Goal: Information Seeking & Learning: Learn about a topic

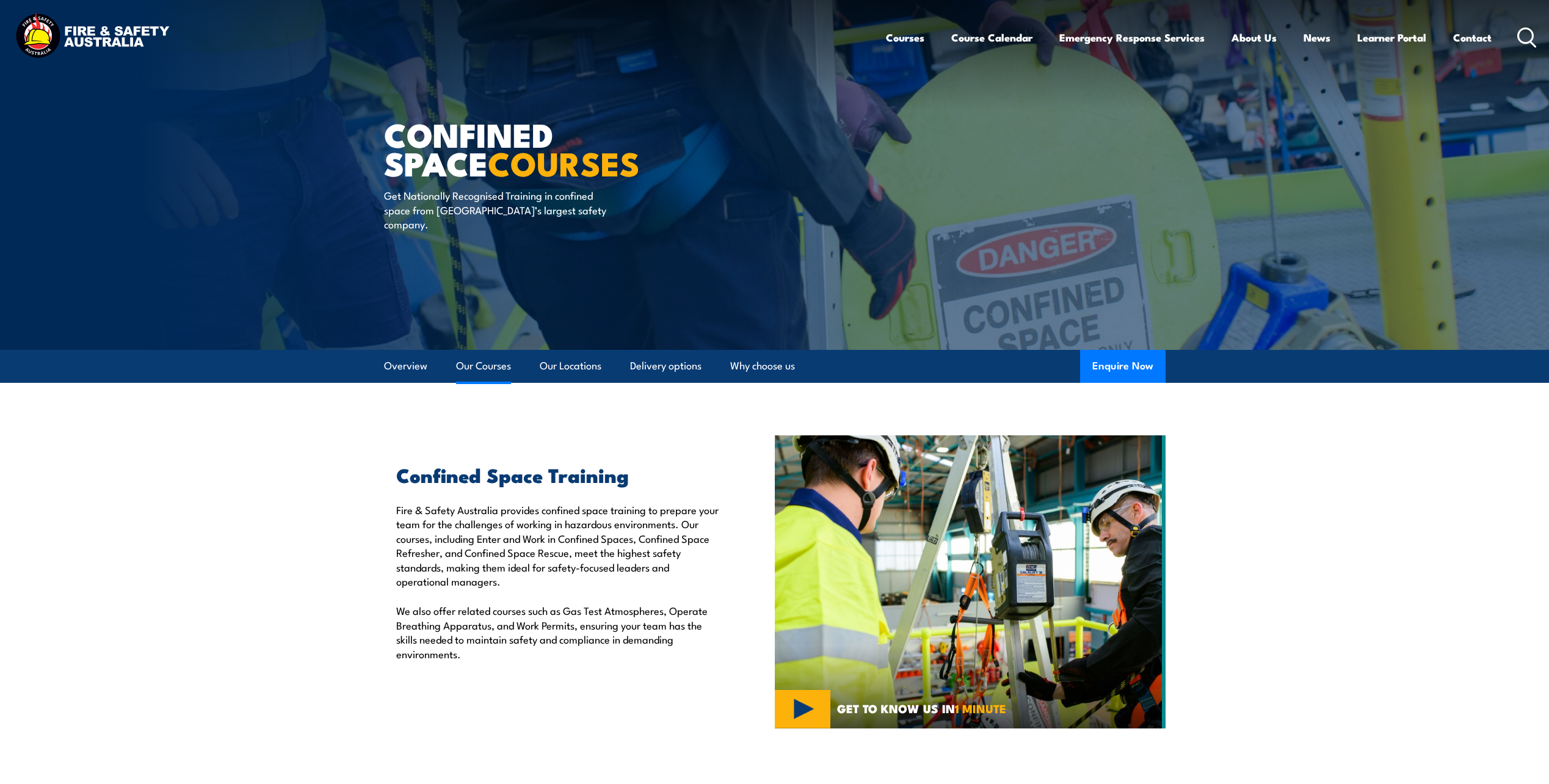
click at [481, 364] on link "Our Courses" at bounding box center [484, 366] width 55 height 32
click at [472, 368] on link "Our Courses" at bounding box center [484, 366] width 55 height 32
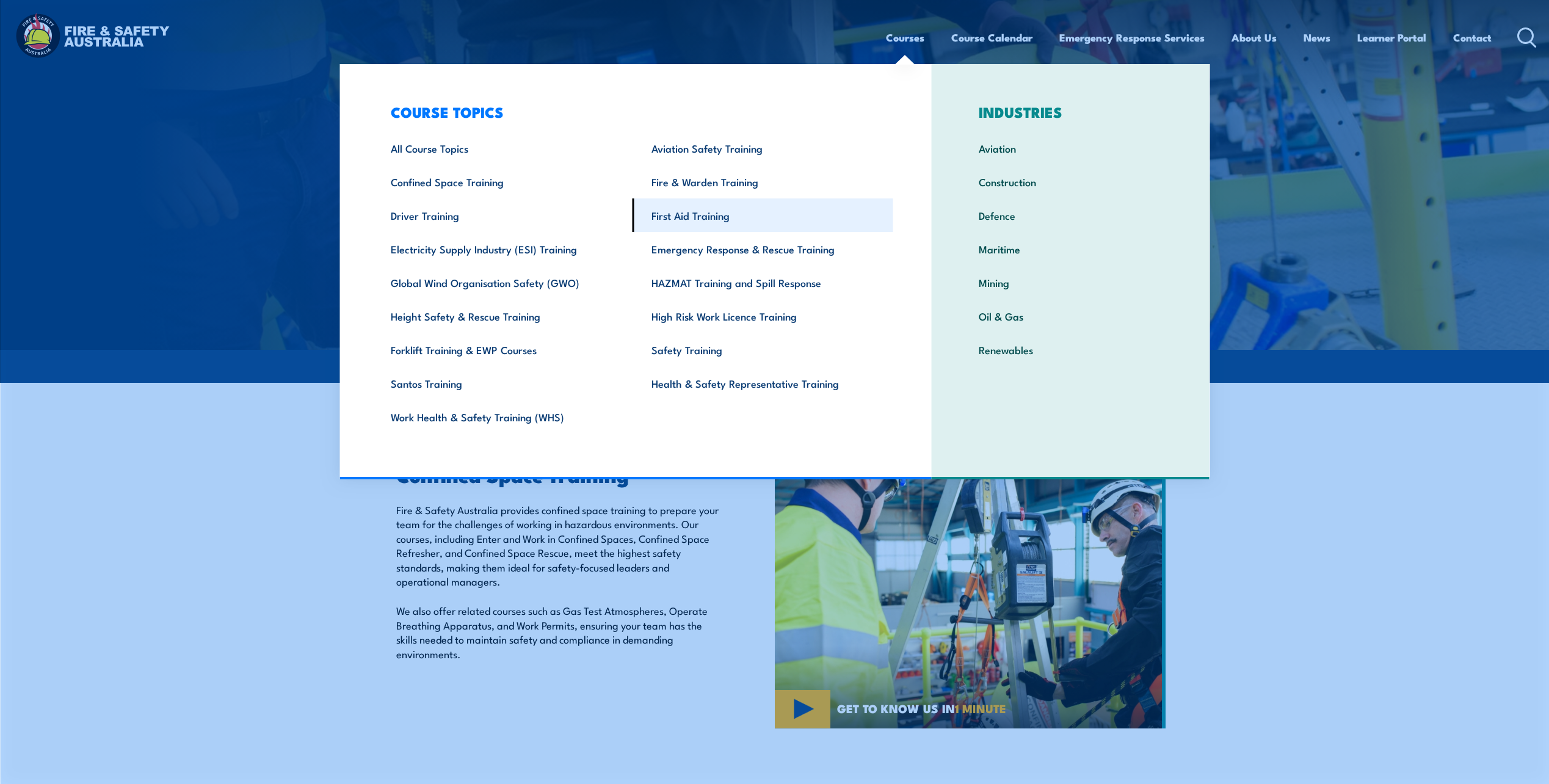
click at [704, 212] on link "First Aid Training" at bounding box center [763, 215] width 261 height 34
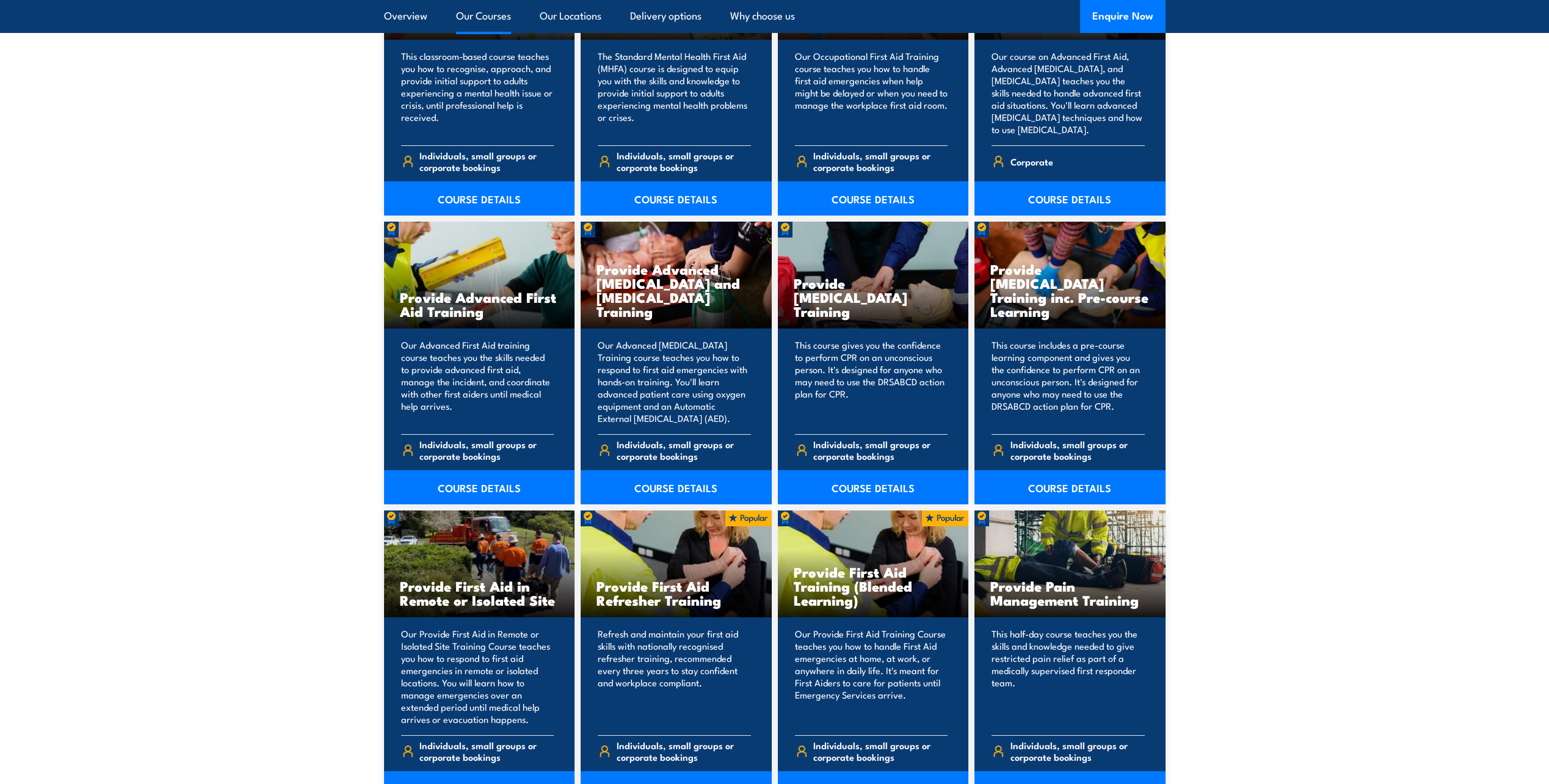
scroll to position [1465, 0]
